Goal: Information Seeking & Learning: Learn about a topic

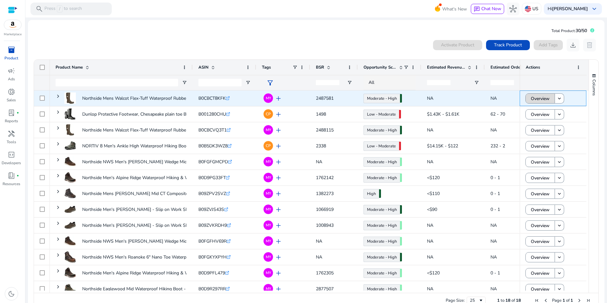
click at [550, 97] on span at bounding box center [540, 98] width 29 height 15
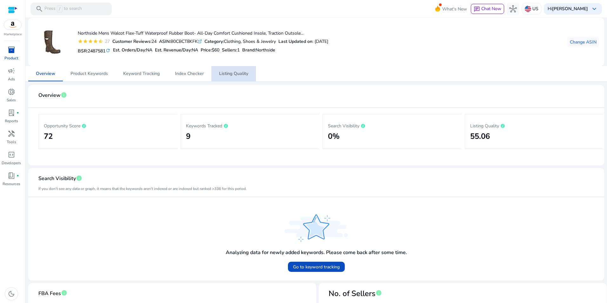
click at [241, 68] on span "Listing Quality" at bounding box center [233, 73] width 29 height 15
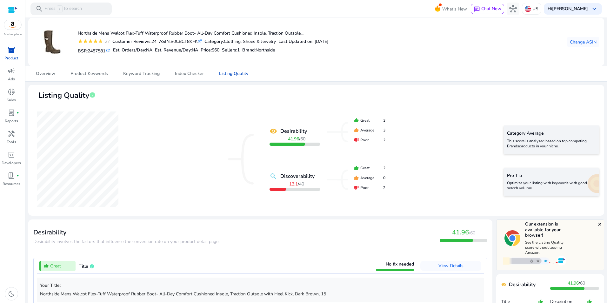
click at [183, 42] on div "ASIN: B0CBCT8KFK .st0{fill:#2c8af8}" at bounding box center [180, 41] width 43 height 7
copy div "B0CBCT8KFK"
click at [236, 75] on span "Listing Quality" at bounding box center [233, 73] width 29 height 4
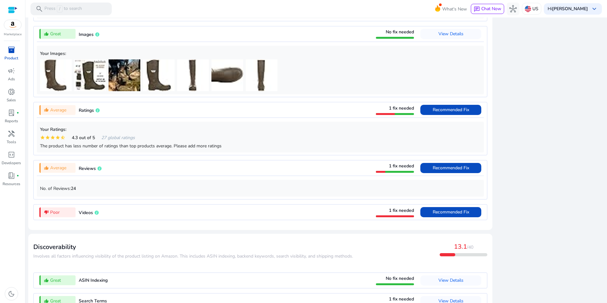
scroll to position [420, 0]
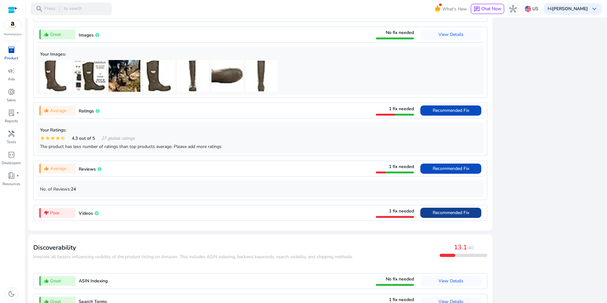
click at [477, 215] on span at bounding box center [450, 212] width 61 height 15
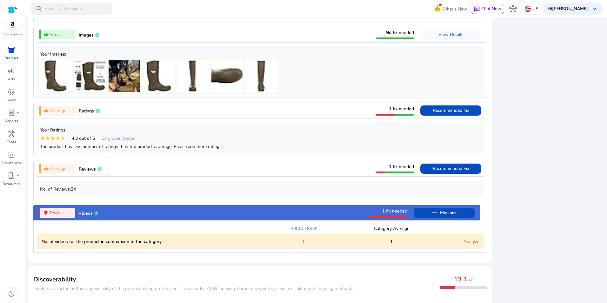
scroll to position [515, 0]
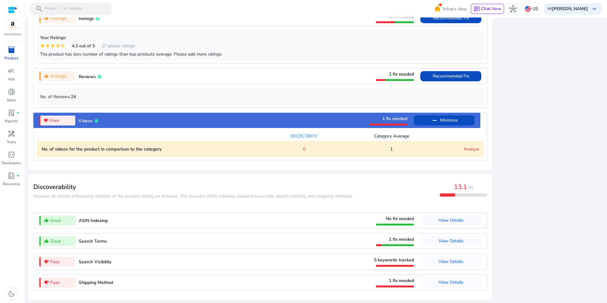
click at [468, 150] on link "Analyze" at bounding box center [472, 149] width 16 height 6
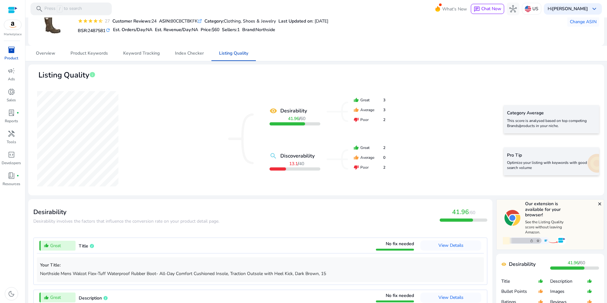
scroll to position [0, 0]
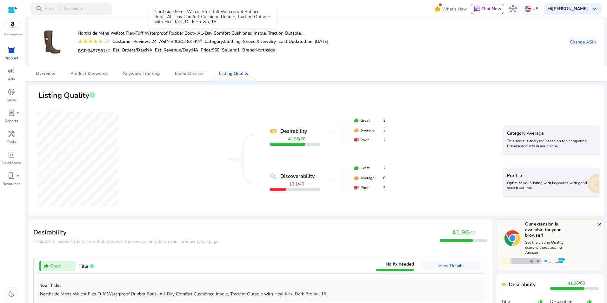
click at [293, 33] on h4 "Northside Mens Walcot Flex-Tuff Waterproof Rubber Boot- All-Day Comfort Cushion…" at bounding box center [203, 33] width 251 height 5
click at [47, 74] on span "Overview" at bounding box center [45, 73] width 19 height 4
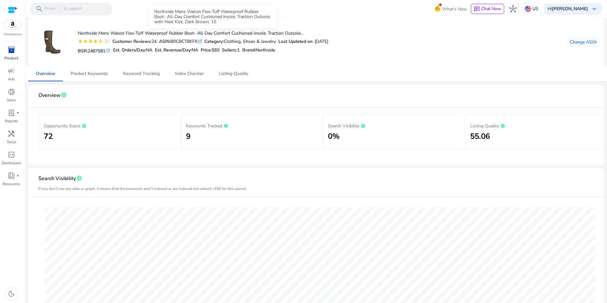
click at [178, 33] on h4 "Northside Mens Walcot Flex-Tuff Waterproof Rubber Boot- All-Day Comfort Cushion…" at bounding box center [203, 33] width 251 height 5
click at [17, 52] on div "inventory_2" at bounding box center [12, 50] width 18 height 10
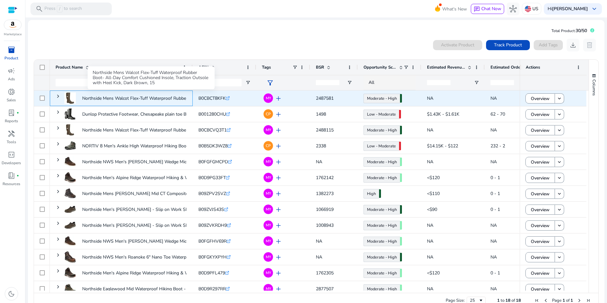
click at [101, 97] on p "Northside Mens Walcot Flex-Tuff Waterproof Rubber Boot- All-Day..." at bounding box center [150, 98] width 137 height 13
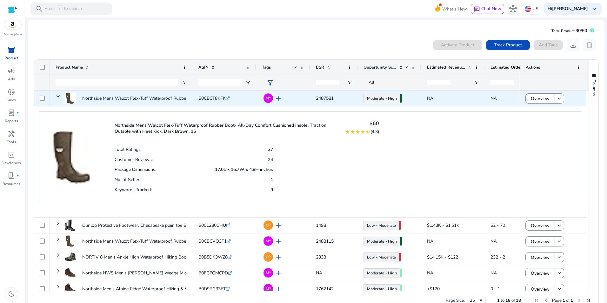
click at [203, 97] on span "B0CBCT8KFK" at bounding box center [211, 98] width 27 height 6
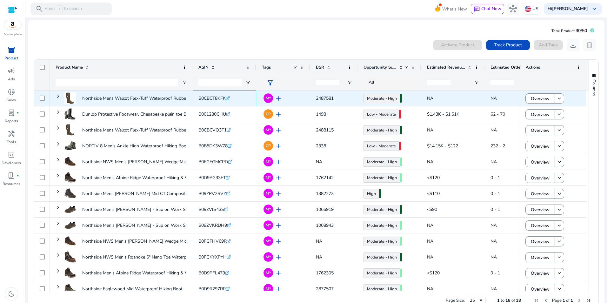
click at [203, 97] on span "B0CBCT8KFK" at bounding box center [211, 98] width 27 height 6
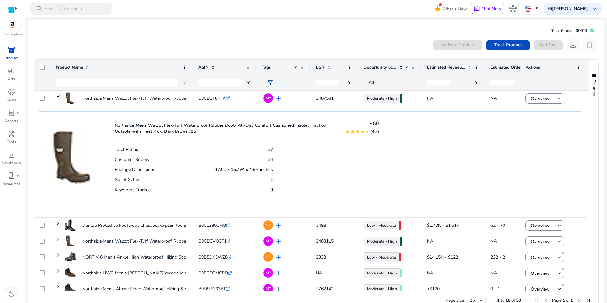
scroll to position [14, 0]
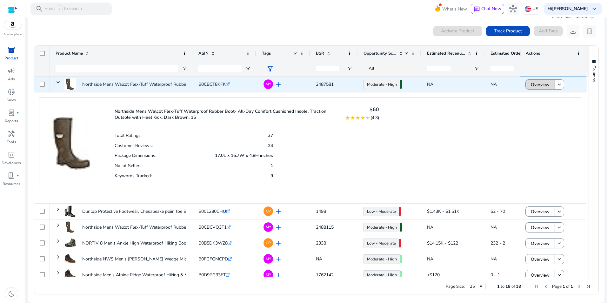
click at [548, 83] on span at bounding box center [540, 84] width 29 height 15
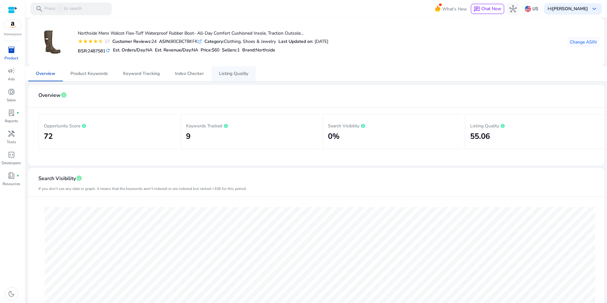
click at [254, 77] on link "Listing Quality" at bounding box center [233, 73] width 44 height 15
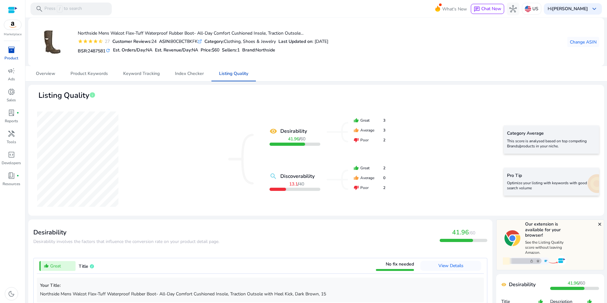
click at [202, 43] on icon ".st0{fill:#2c8af8}" at bounding box center [200, 41] width 4 height 4
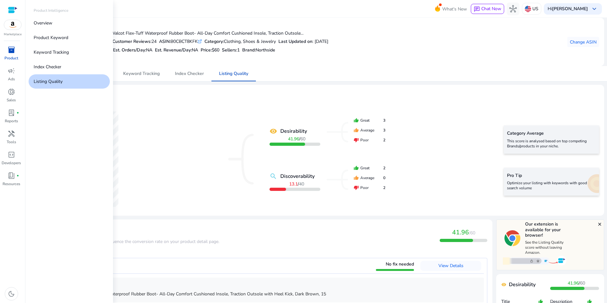
click at [13, 50] on span "inventory_2" at bounding box center [12, 50] width 8 height 8
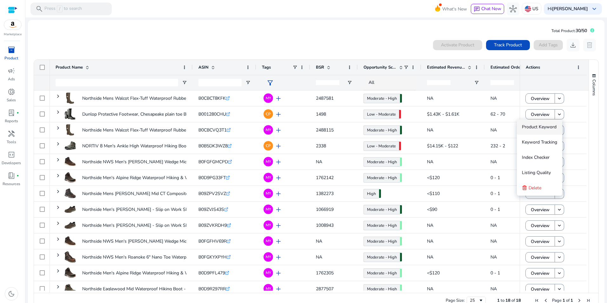
click at [597, 128] on ag-grid-angular "1 to 18 of 18. Page 1 of 1 Drag here to set row groups Drag here to set column …" at bounding box center [316, 183] width 575 height 255
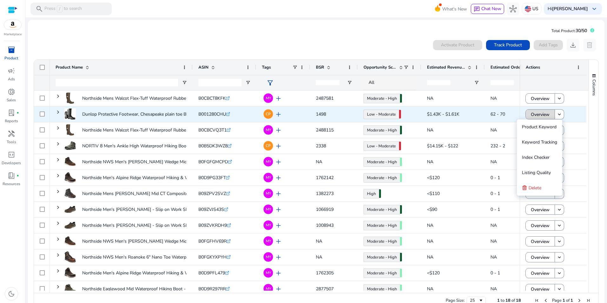
click at [542, 112] on span "Overview" at bounding box center [540, 114] width 19 height 13
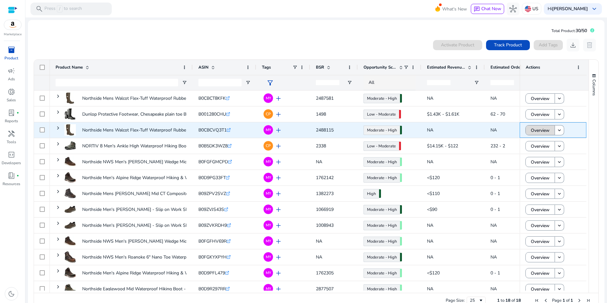
click at [533, 130] on span "Overview" at bounding box center [540, 130] width 19 height 13
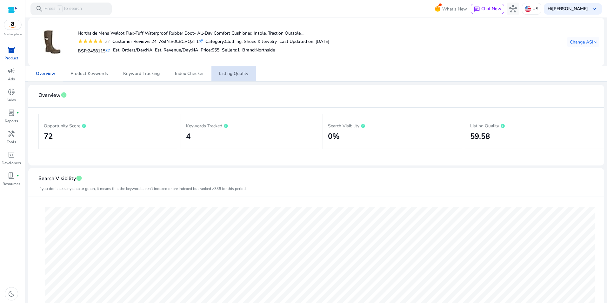
click at [235, 78] on span "Listing Quality" at bounding box center [233, 73] width 29 height 15
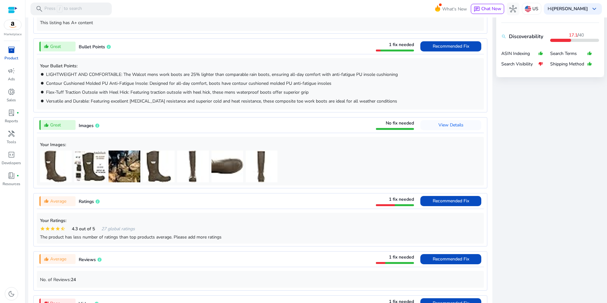
scroll to position [325, 0]
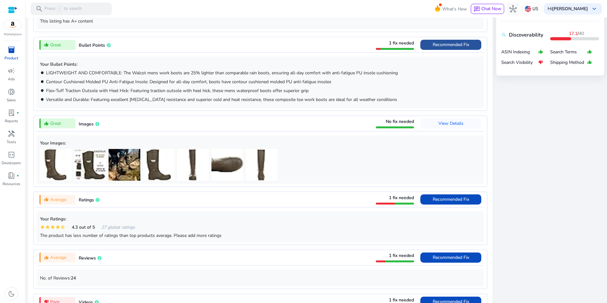
click at [460, 41] on span "Recommended Fix" at bounding box center [451, 45] width 37 height 10
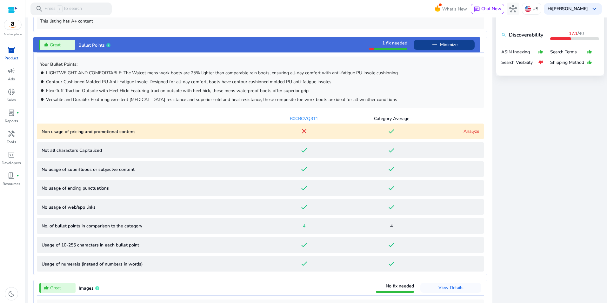
scroll to position [362, 0]
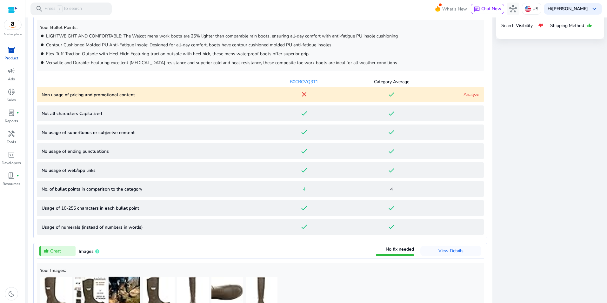
click at [471, 97] on div "Analyze" at bounding box center [457, 94] width 44 height 7
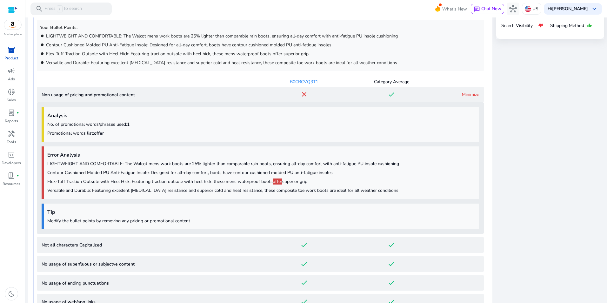
scroll to position [448, 0]
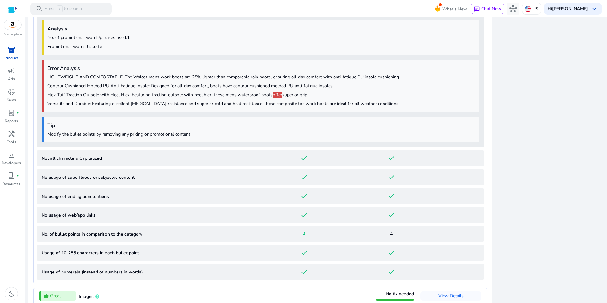
drag, startPoint x: 555, startPoint y: 104, endPoint x: 549, endPoint y: 104, distance: 6.0
click at [555, 104] on div "close Our extension is available for your browser! See the Listing Quality scor…" at bounding box center [550, 197] width 108 height 853
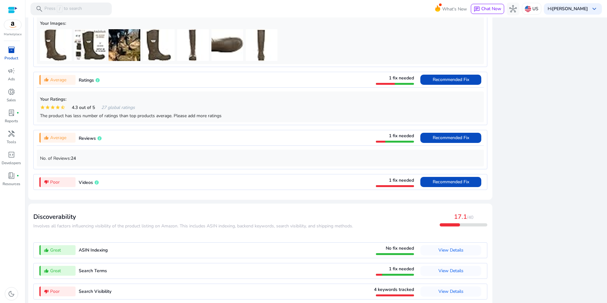
scroll to position [773, 0]
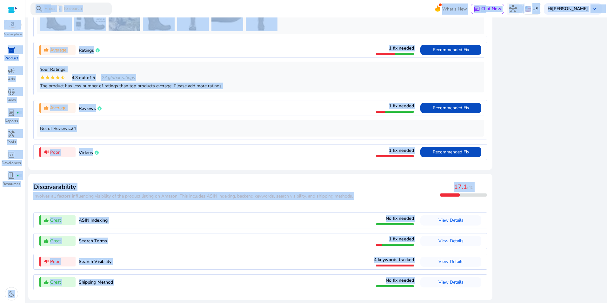
click at [0, 19] on html "We recommend switching to desktop view for the best experience. Marketplace inv…" at bounding box center [303, 151] width 607 height 303
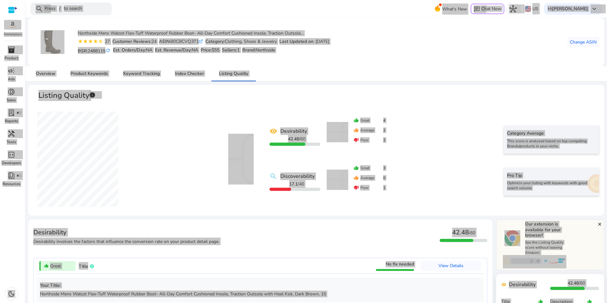
scroll to position [773, 0]
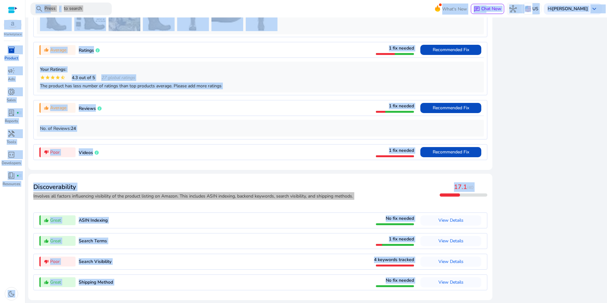
click at [12, 47] on span "inventory_2" at bounding box center [12, 50] width 8 height 8
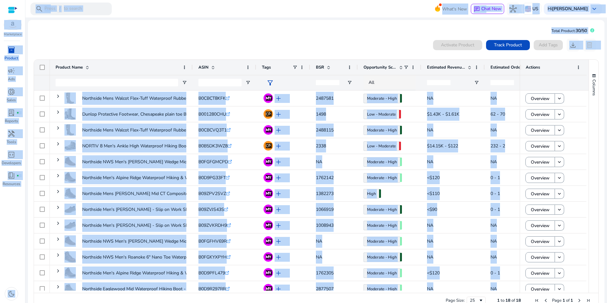
click at [272, 24] on mat-card "Total Product: 30/50 0 products selected Activate Product Track Product Add Tag…" at bounding box center [316, 168] width 577 height 297
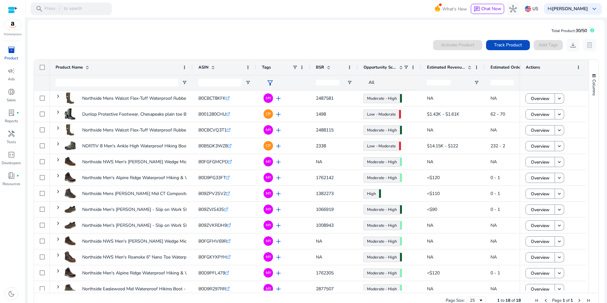
drag, startPoint x: 155, startPoint y: 48, endPoint x: 120, endPoint y: 38, distance: 36.6
click at [155, 48] on div "0 products selected Activate Product Track Product Add Tags download delete" at bounding box center [316, 45] width 566 height 13
drag, startPoint x: 110, startPoint y: 34, endPoint x: 91, endPoint y: 32, distance: 19.1
click at [111, 34] on mat-card "Total Product: 30/50 0 products selected Activate Product Track Product Add Tag…" at bounding box center [316, 168] width 577 height 297
click at [9, 24] on img at bounding box center [12, 25] width 17 height 10
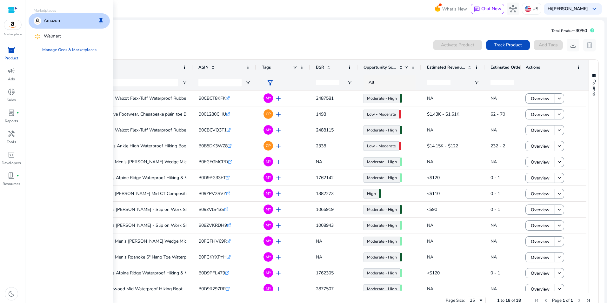
click at [55, 25] on div "Amazon keep" at bounding box center [69, 20] width 81 height 15
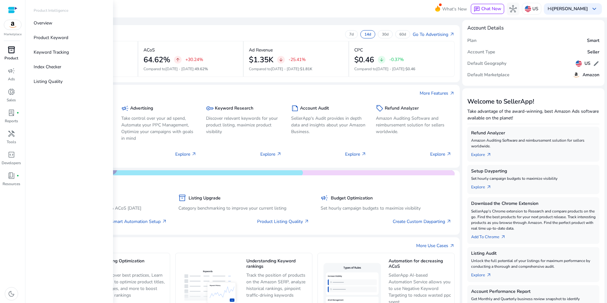
click at [7, 53] on div "inventory_2" at bounding box center [12, 50] width 18 height 10
